Goal: Navigation & Orientation: Understand site structure

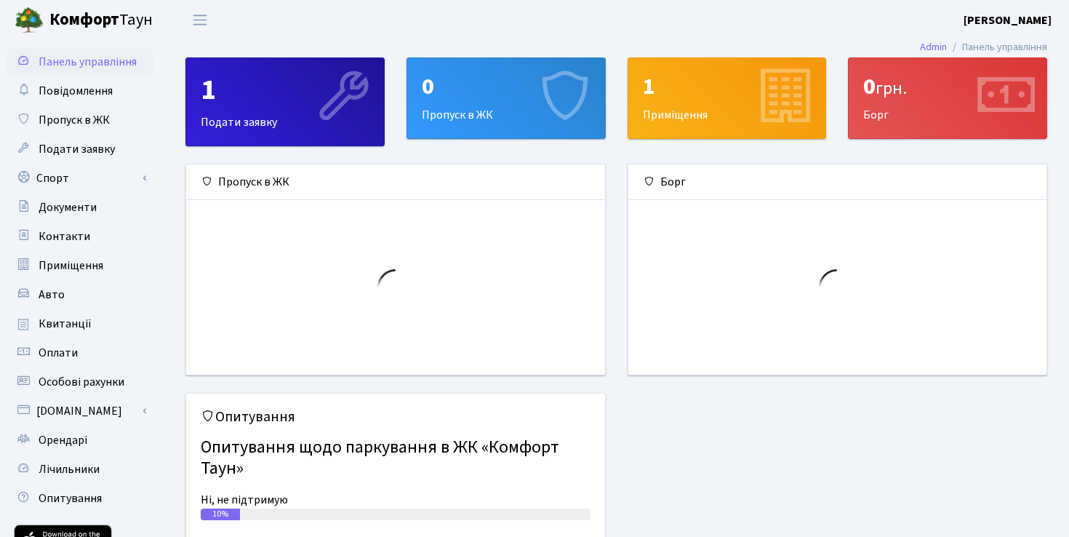
click at [84, 16] on b "Комфорт" at bounding box center [84, 19] width 70 height 23
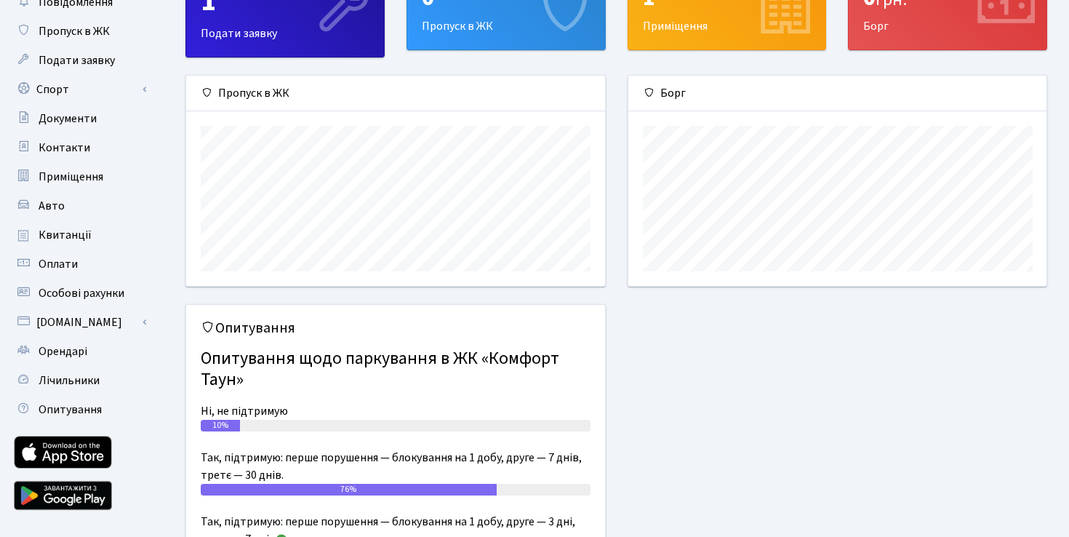
scroll to position [89, 0]
click at [70, 403] on span "Опитування" at bounding box center [70, 409] width 63 height 16
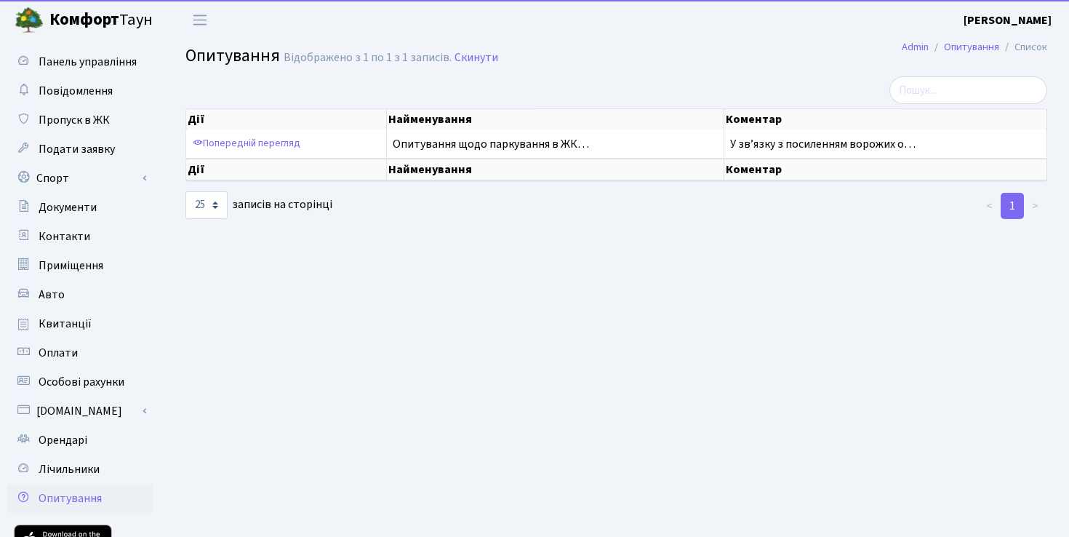
select select "25"
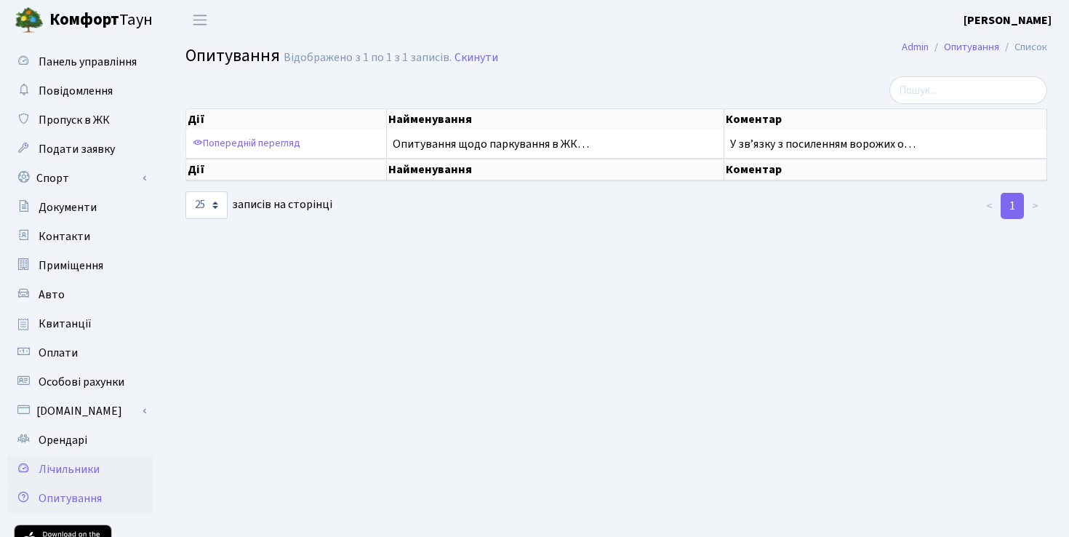
click at [74, 474] on span "Лічильники" at bounding box center [69, 469] width 61 height 16
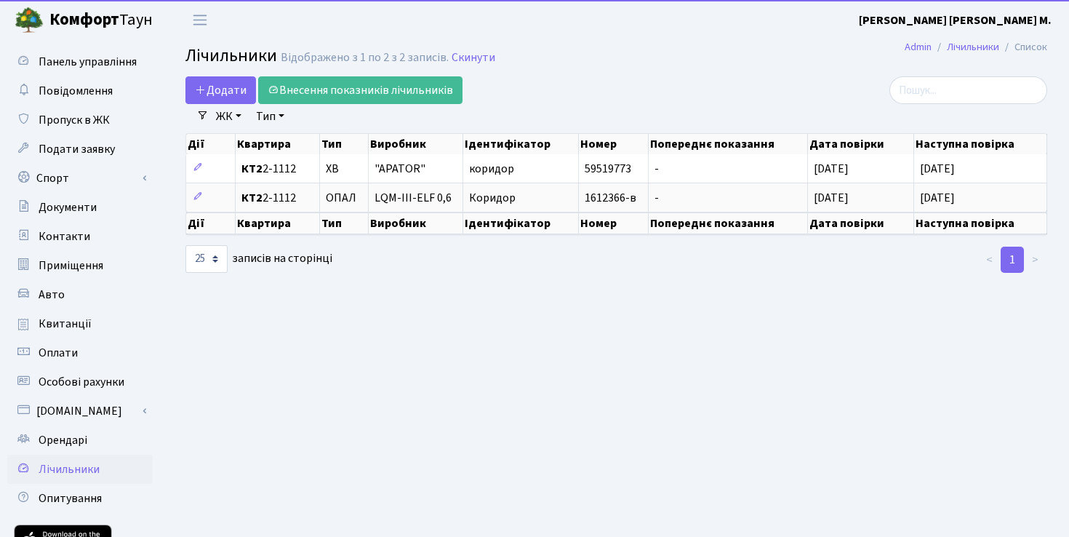
select select "25"
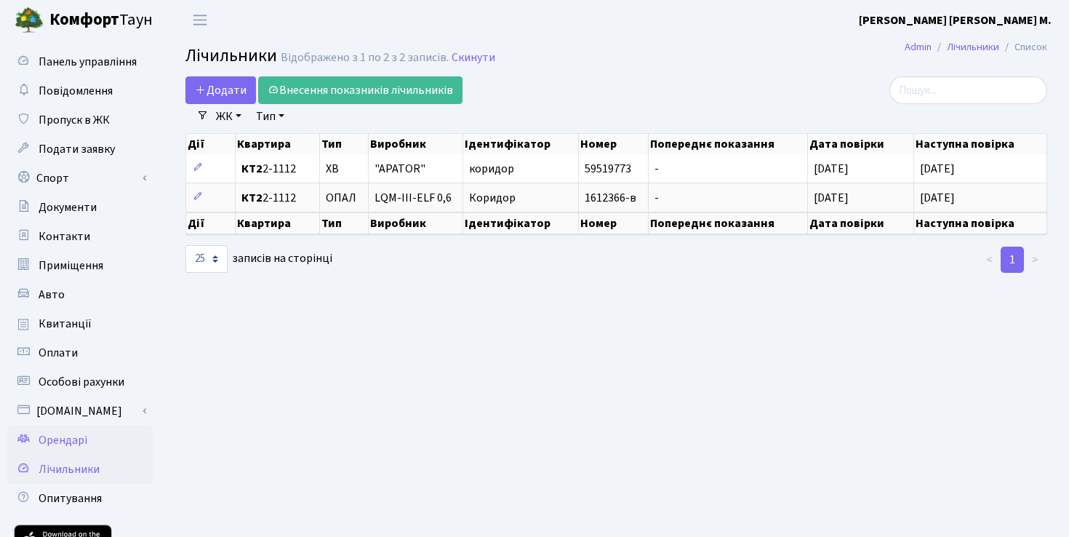
click at [65, 445] on span "Орендарі" at bounding box center [63, 440] width 49 height 16
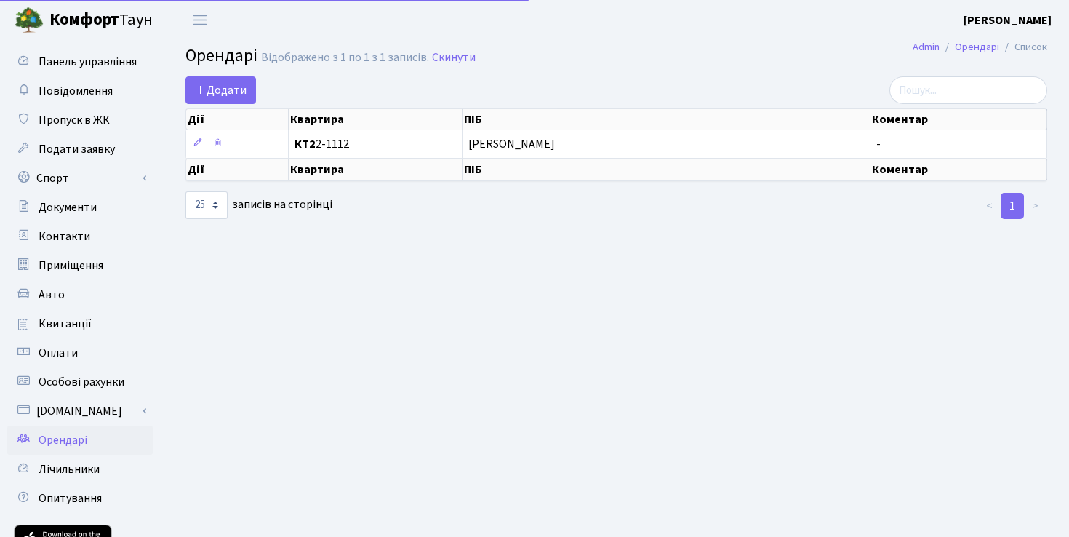
select select "25"
click at [70, 420] on link "[DOMAIN_NAME]" at bounding box center [79, 410] width 145 height 29
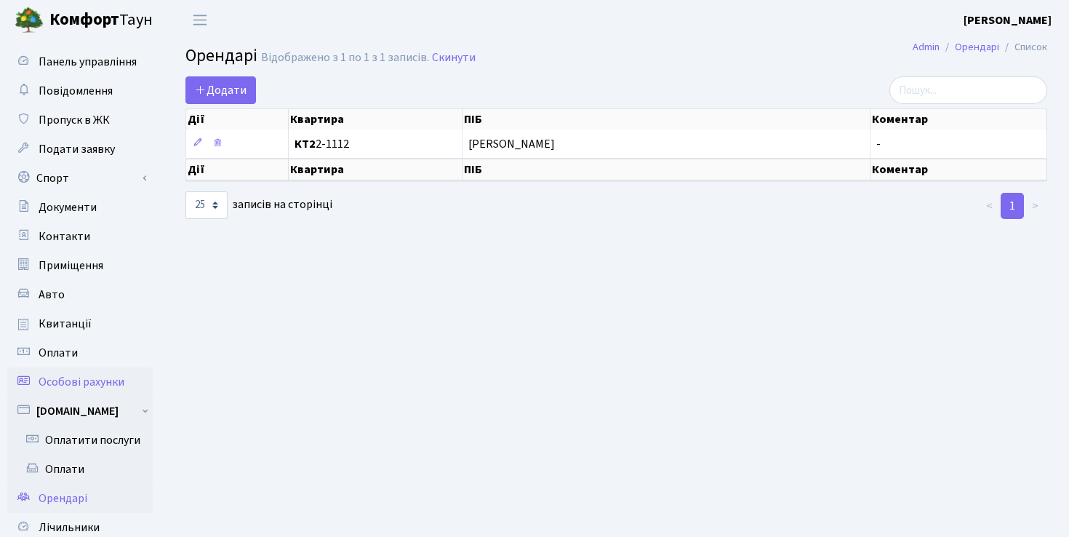
click at [72, 381] on span "Особові рахунки" at bounding box center [82, 382] width 86 height 16
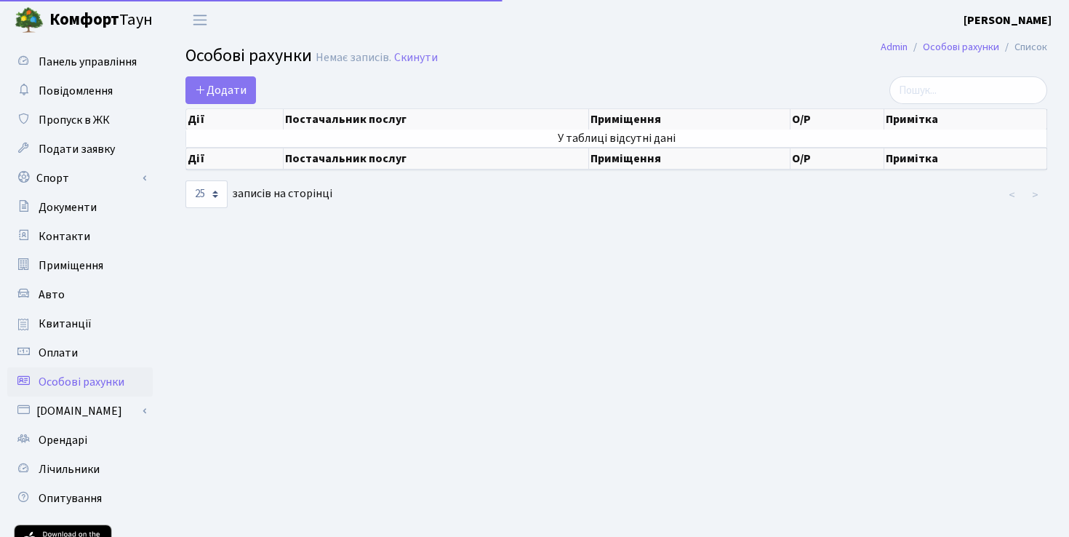
select select "25"
click at [73, 354] on span "Оплати" at bounding box center [58, 353] width 39 height 16
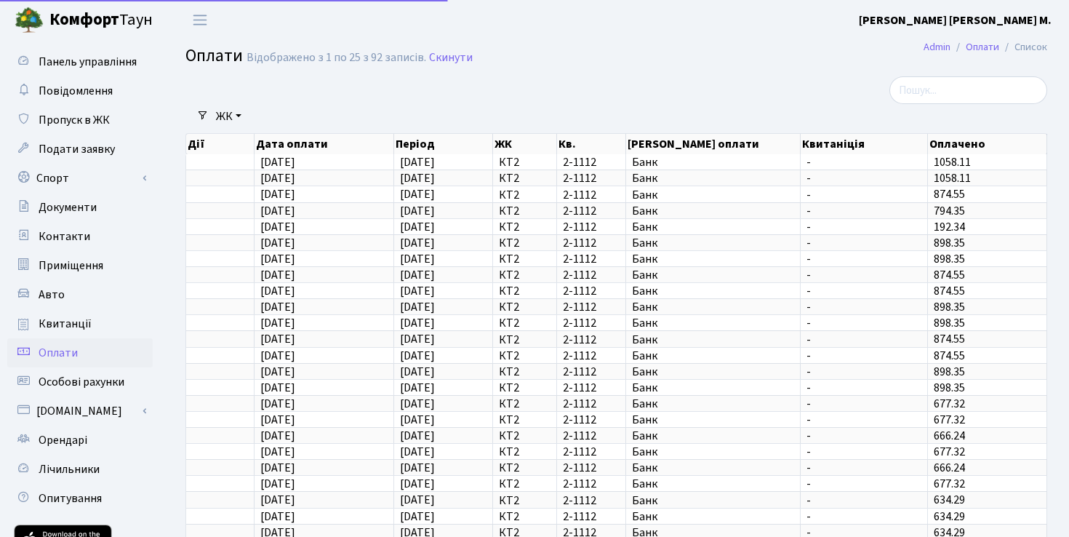
select select "25"
click at [65, 332] on link "Квитанції" at bounding box center [79, 323] width 145 height 29
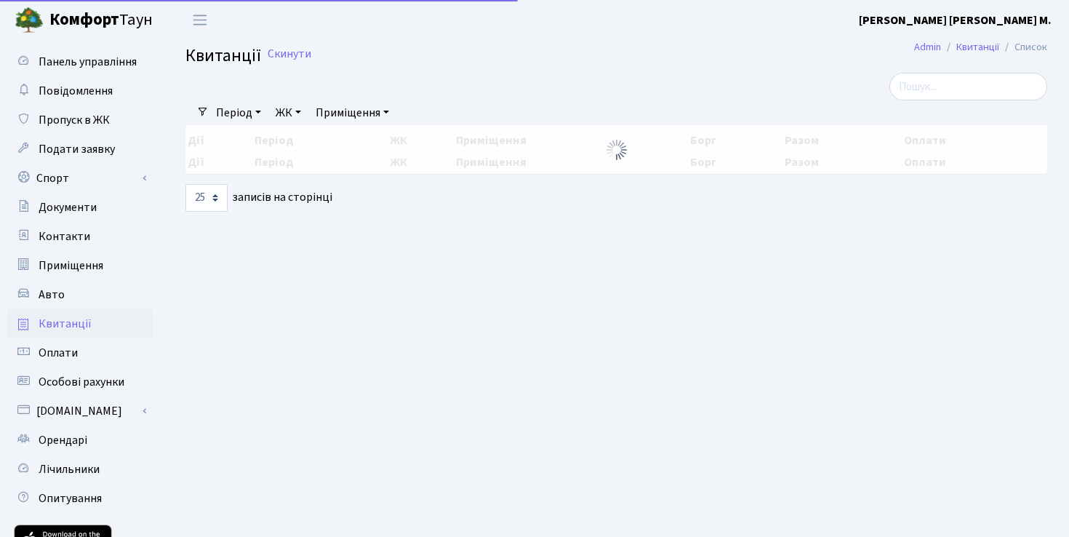
select select "25"
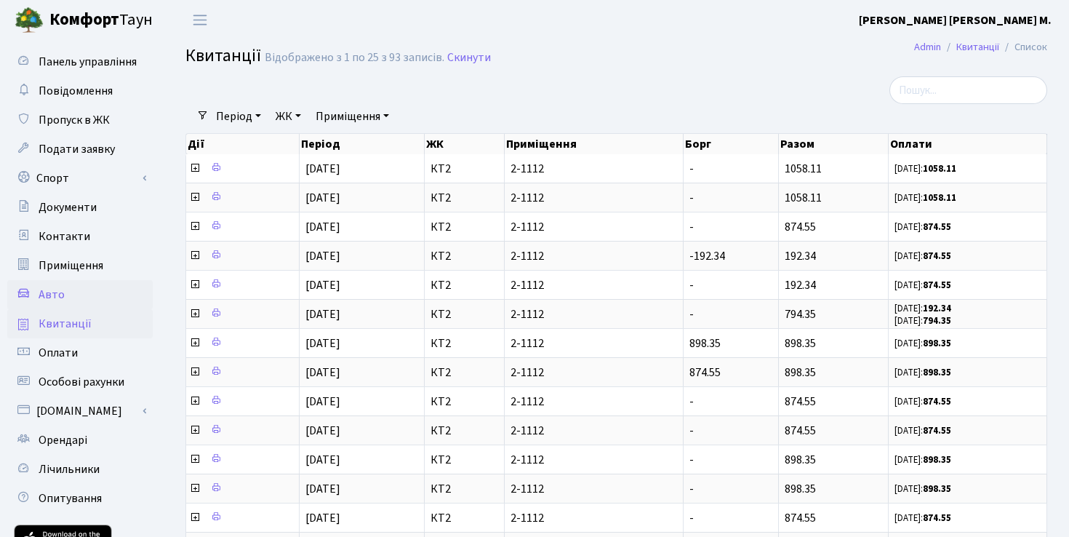
click at [57, 296] on span "Авто" at bounding box center [52, 294] width 26 height 16
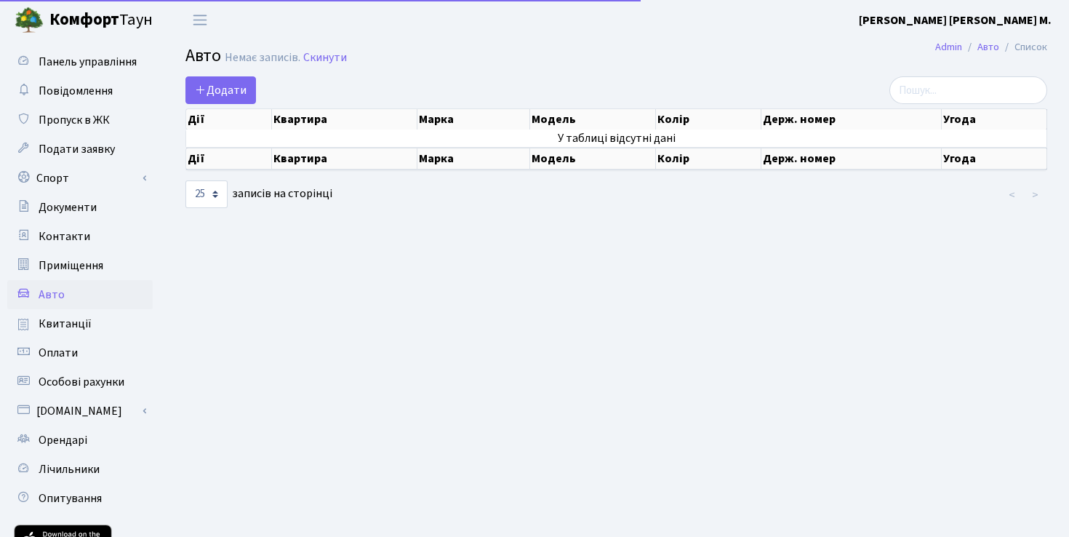
select select "25"
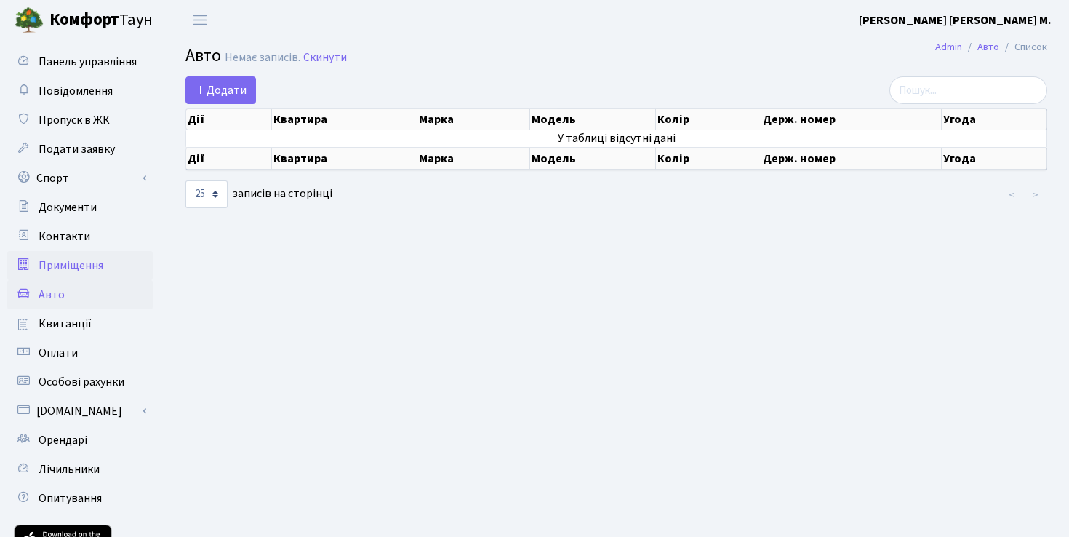
click at [57, 270] on span "Приміщення" at bounding box center [71, 265] width 65 height 16
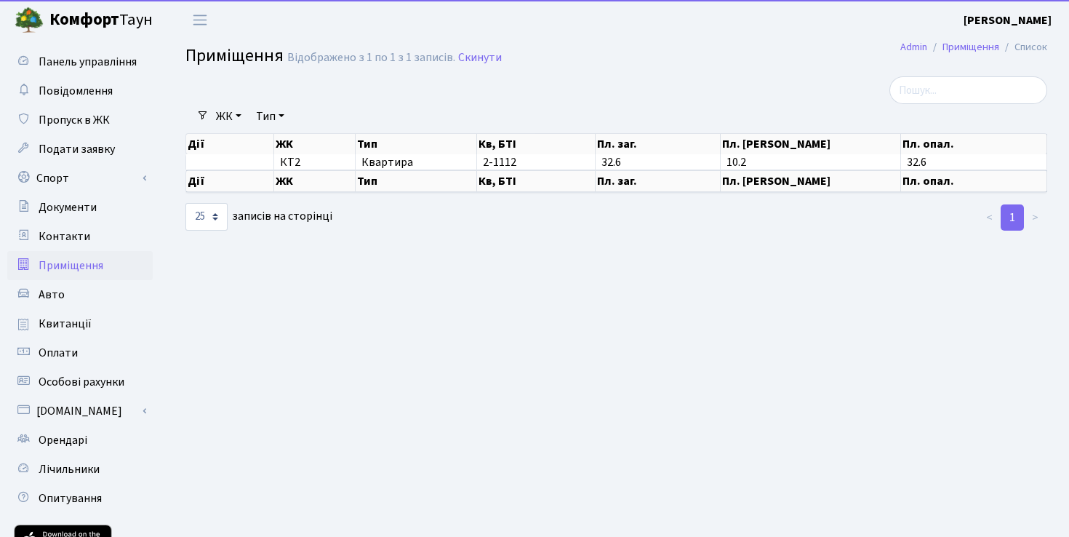
select select "25"
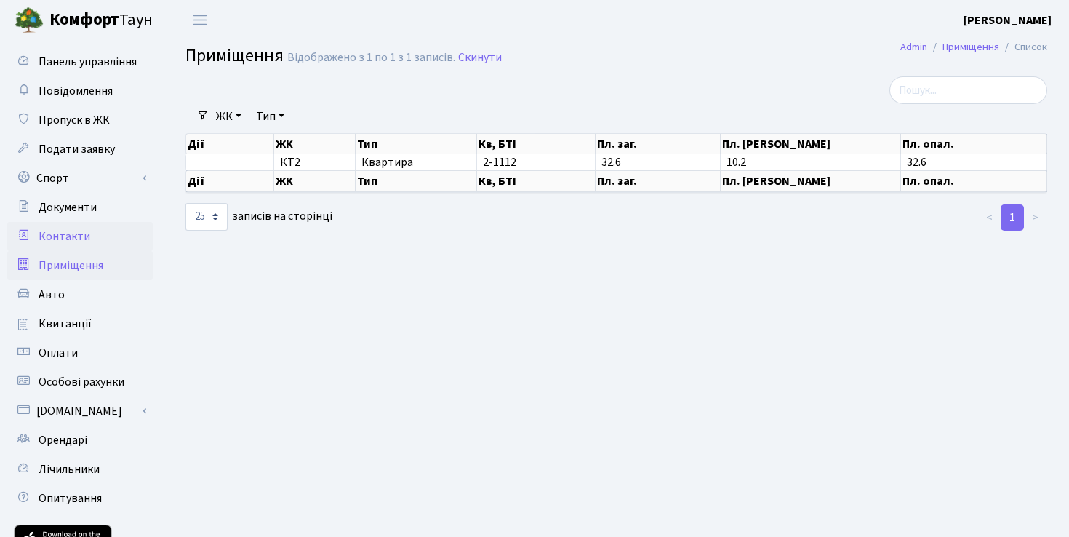
click at [68, 240] on span "Контакти" at bounding box center [65, 236] width 52 height 16
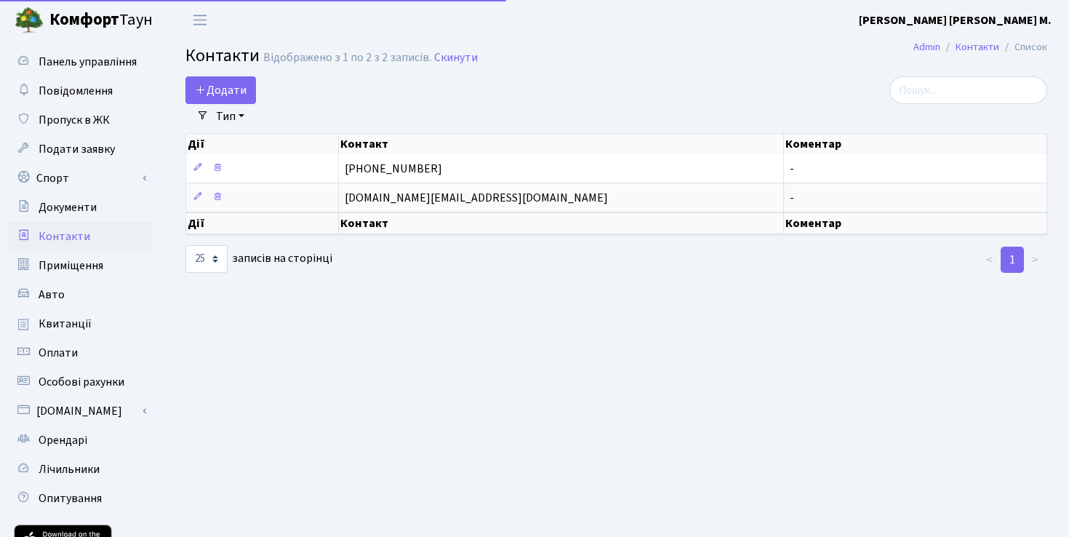
select select "25"
click at [72, 212] on span "Документи" at bounding box center [68, 207] width 58 height 16
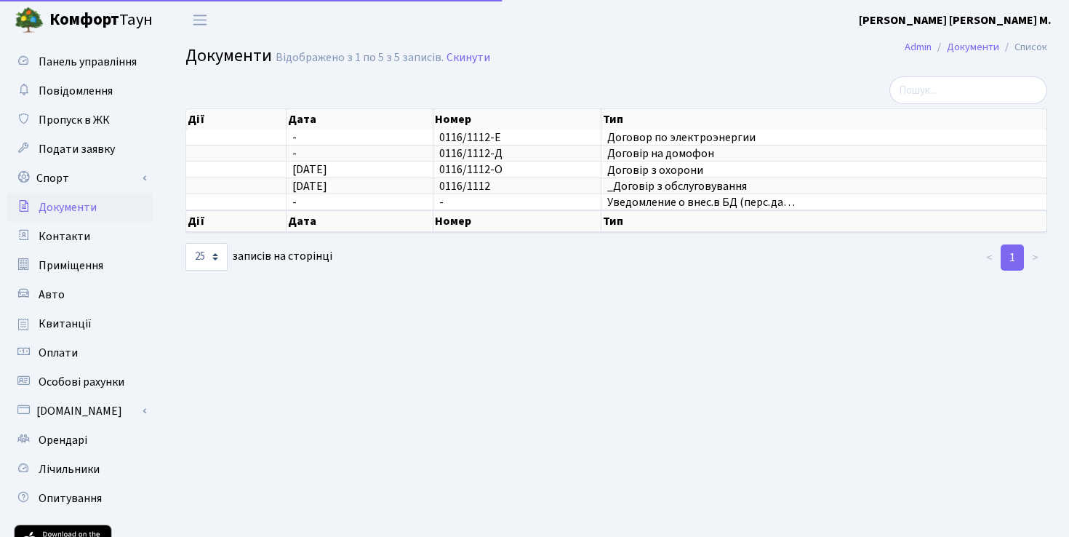
select select "25"
click at [71, 241] on span "Контакти" at bounding box center [65, 236] width 52 height 16
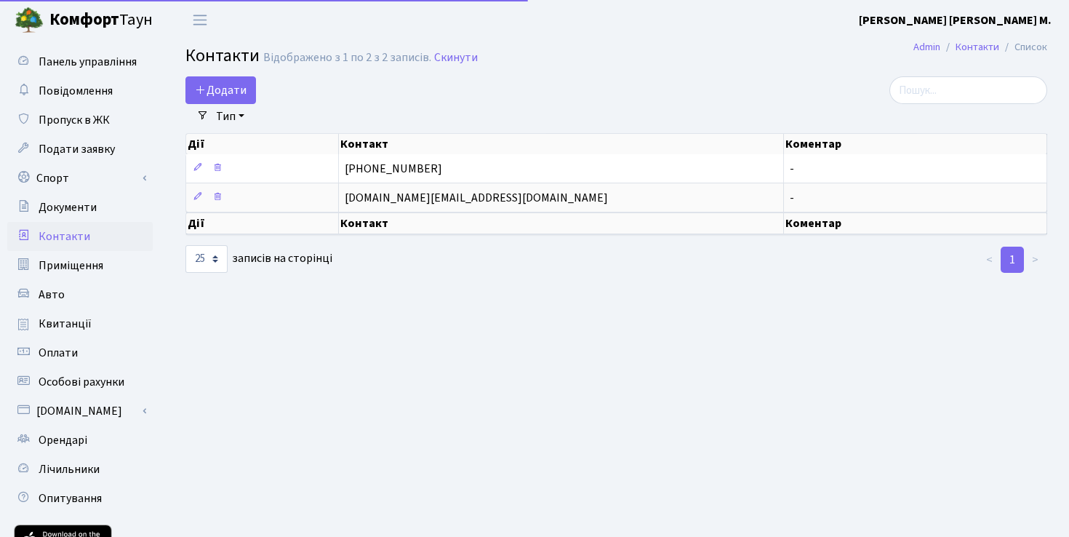
select select "25"
click at [65, 216] on link "Документи" at bounding box center [79, 207] width 145 height 29
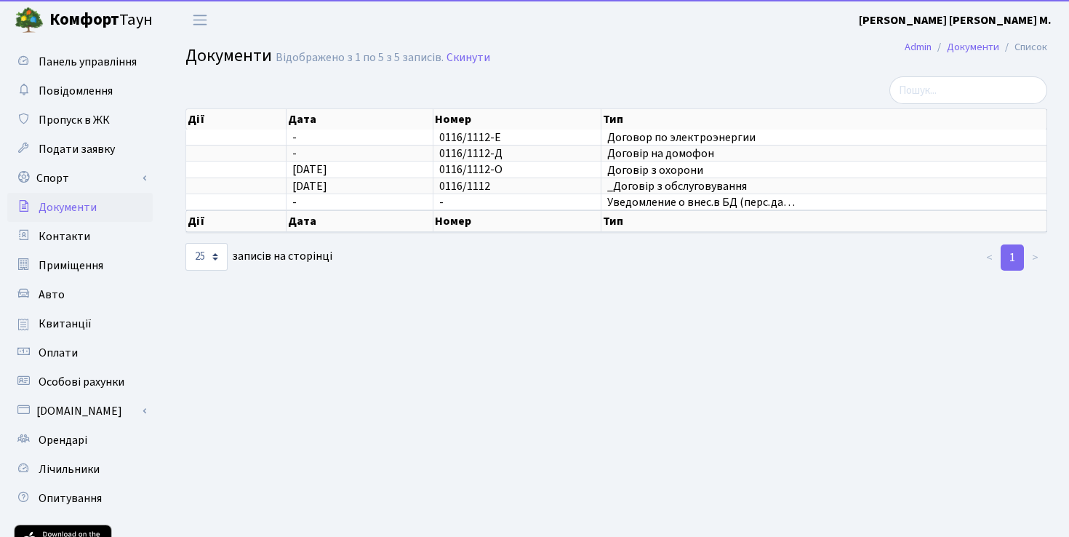
select select "25"
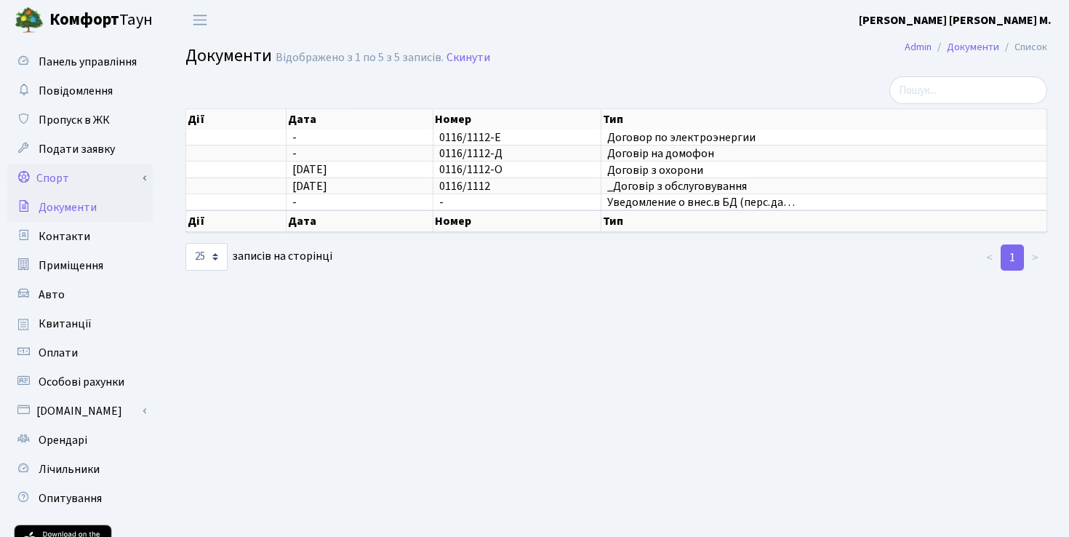
click at [52, 184] on link "Спорт" at bounding box center [79, 178] width 145 height 29
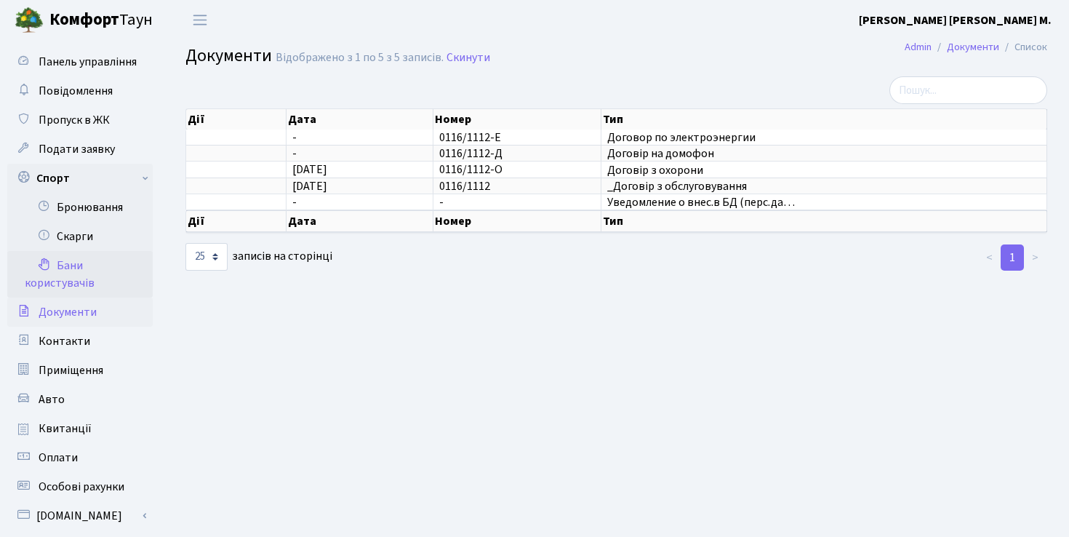
click at [76, 270] on link "Бани користувачів" at bounding box center [79, 274] width 145 height 47
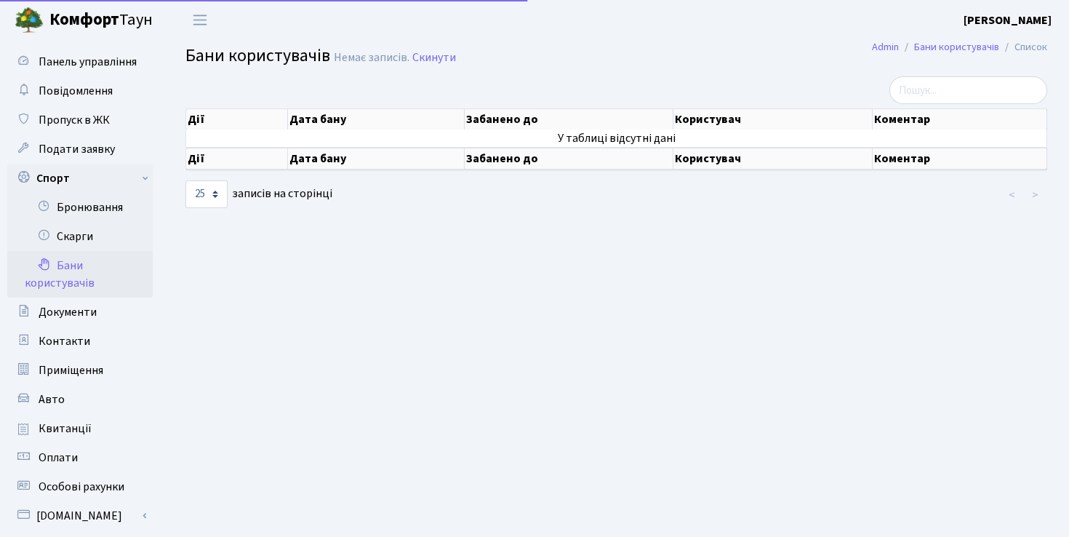
select select "25"
click at [84, 237] on link "Скарги" at bounding box center [79, 236] width 145 height 29
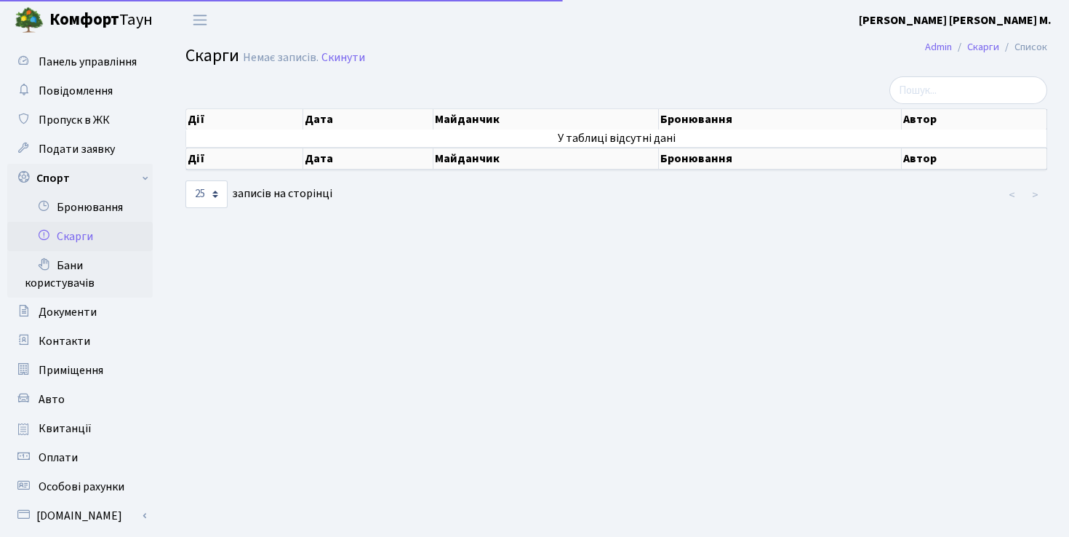
select select "25"
click at [67, 152] on span "Подати заявку" at bounding box center [77, 149] width 76 height 16
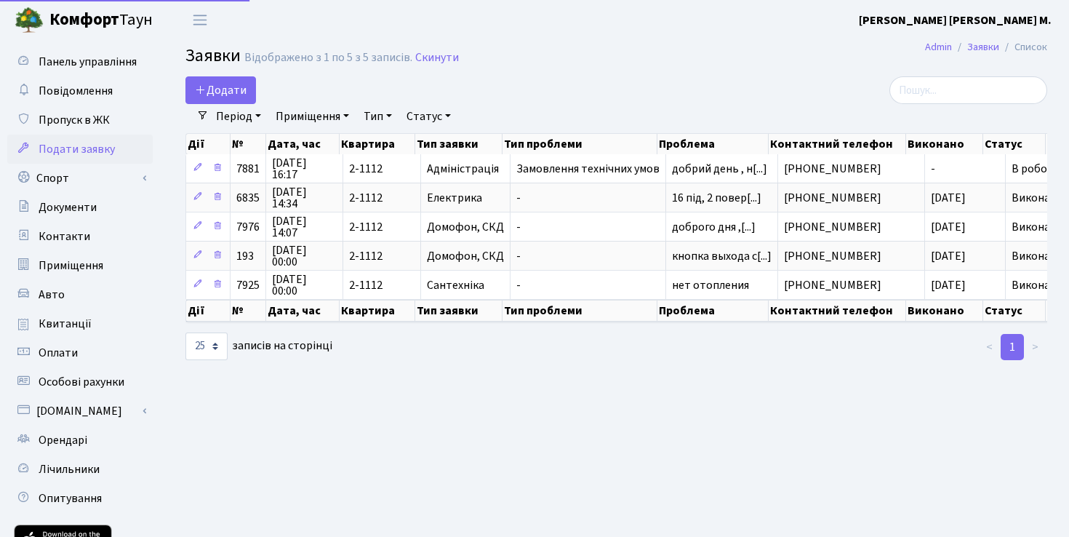
select select "25"
click at [81, 124] on span "Пропуск в ЖК" at bounding box center [74, 120] width 71 height 16
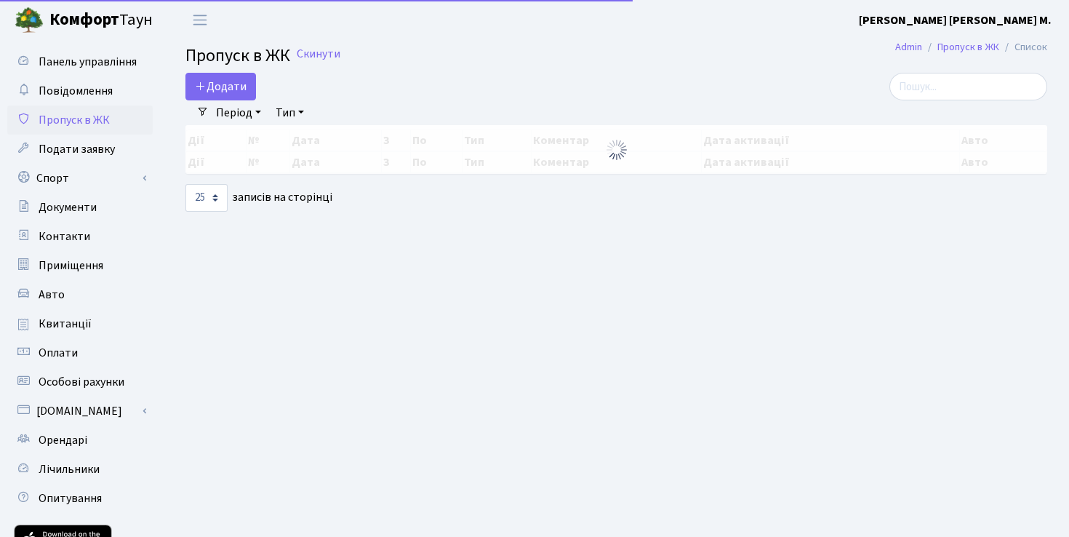
select select "25"
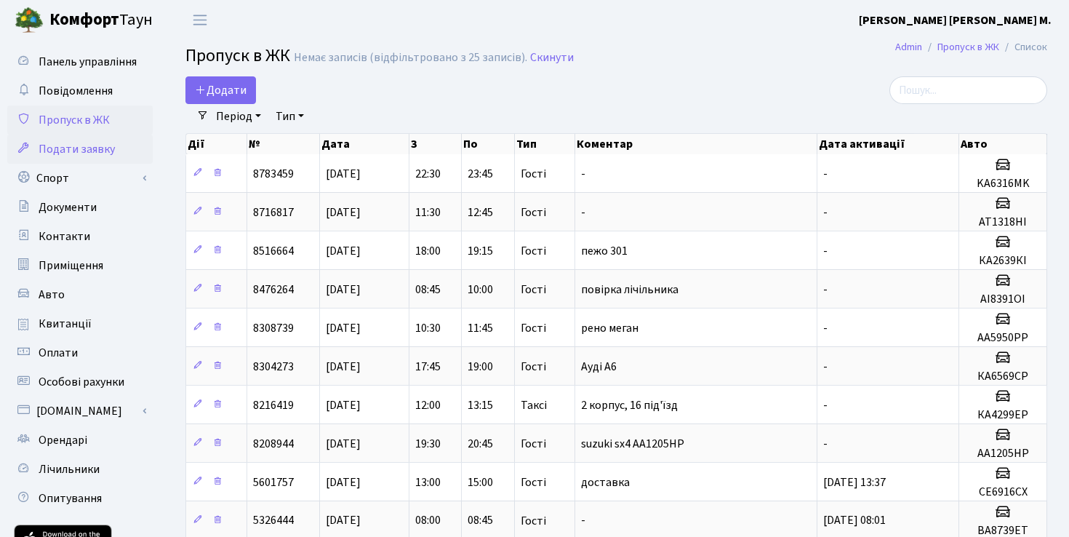
click at [85, 149] on span "Подати заявку" at bounding box center [77, 149] width 76 height 16
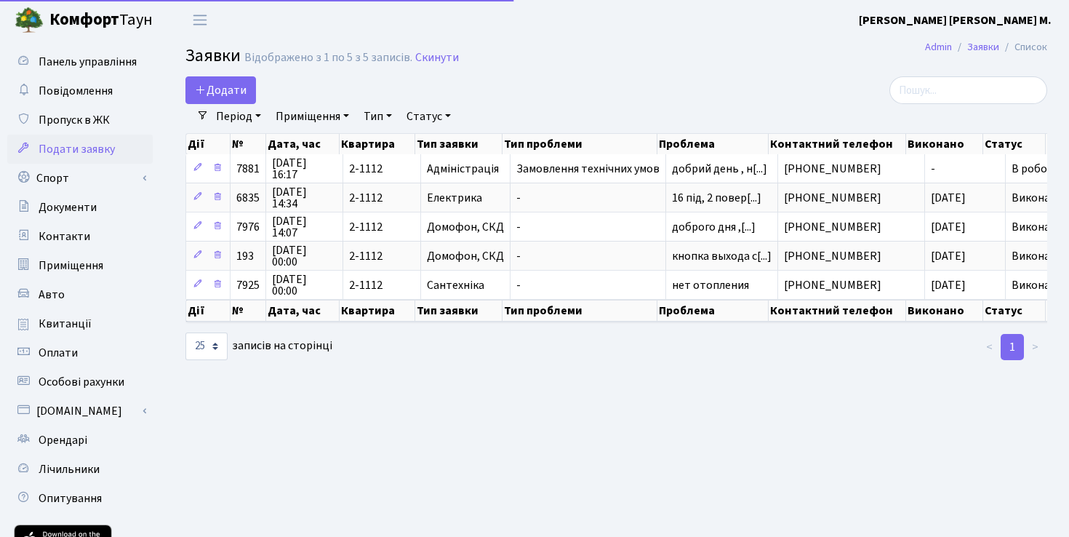
select select "25"
click at [72, 127] on span "Пропуск в ЖК" at bounding box center [74, 120] width 71 height 16
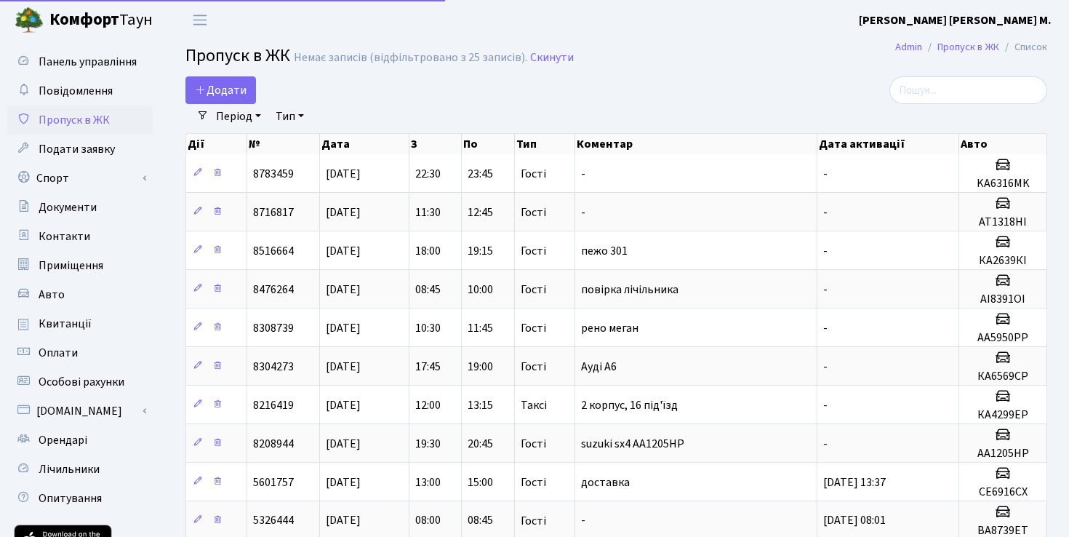
select select "25"
click at [87, 63] on span "Панель управління" at bounding box center [88, 62] width 98 height 16
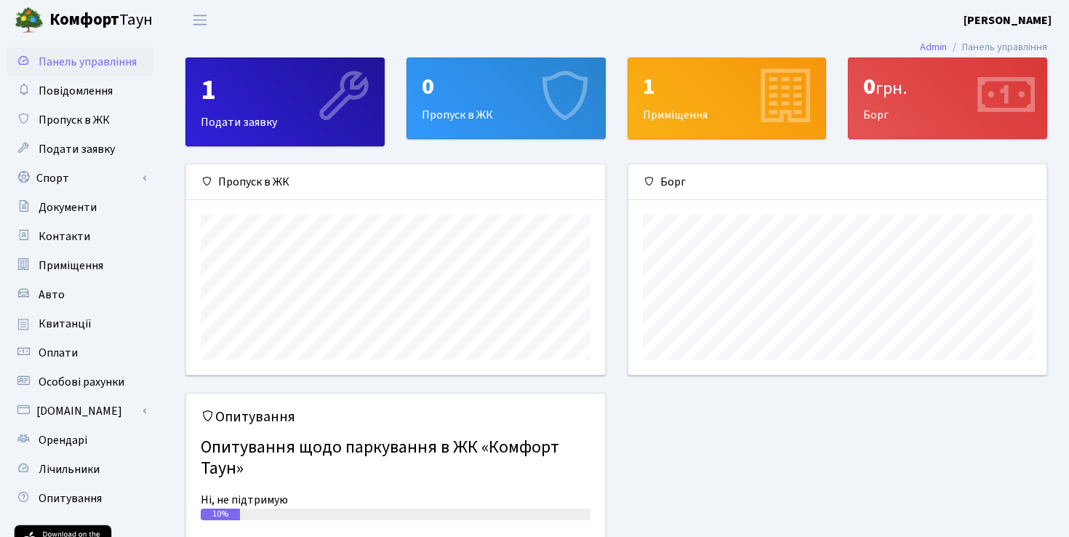
scroll to position [210, 418]
